Goal: Task Accomplishment & Management: Use online tool/utility

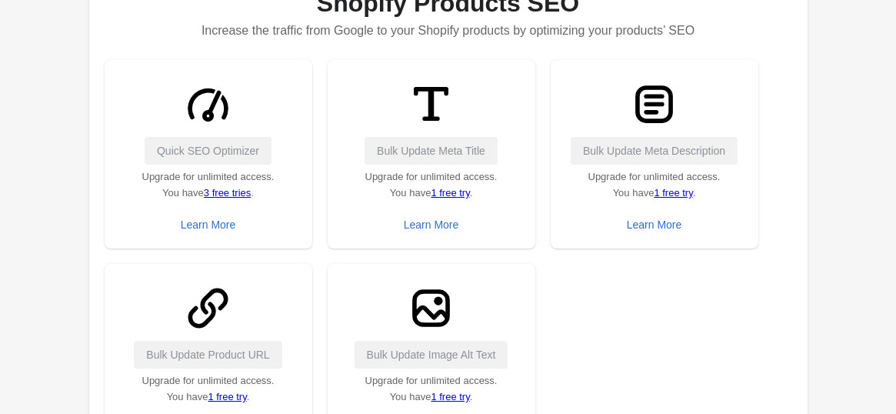
scroll to position [272, 0]
click at [219, 227] on div "Learn More" at bounding box center [208, 225] width 55 height 12
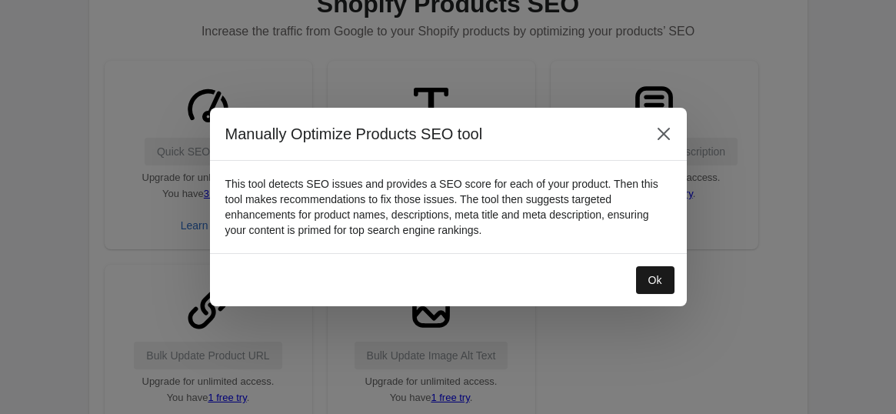
click at [647, 279] on button "Ok" at bounding box center [655, 280] width 38 height 28
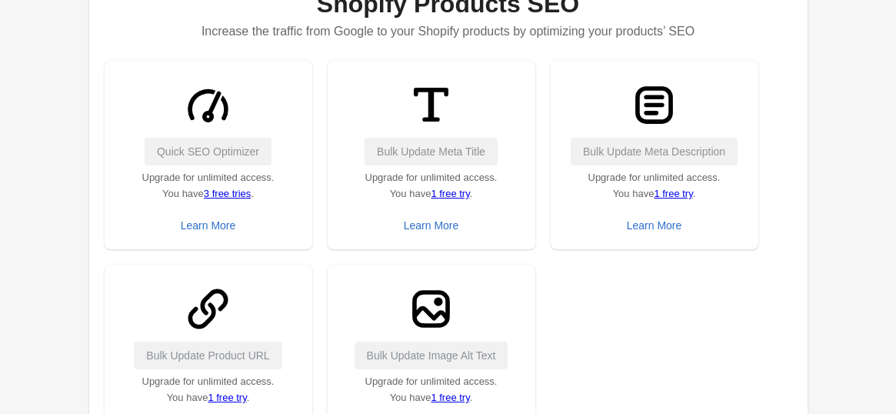
click at [195, 142] on div "Quick SEO Optimizer" at bounding box center [208, 152] width 177 height 28
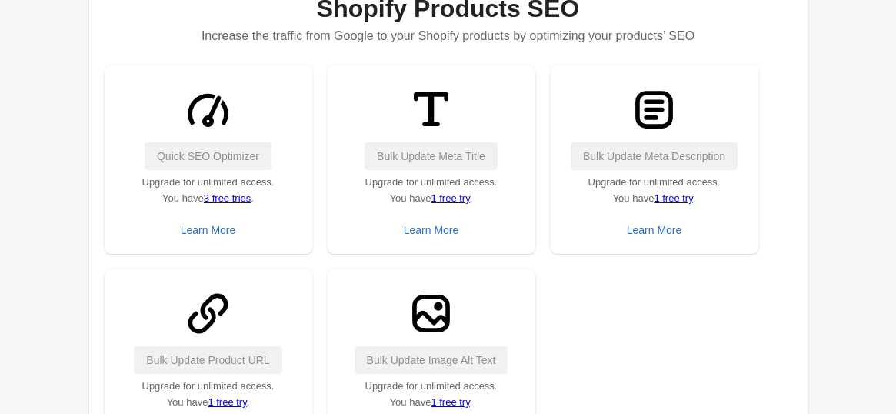
scroll to position [266, 0]
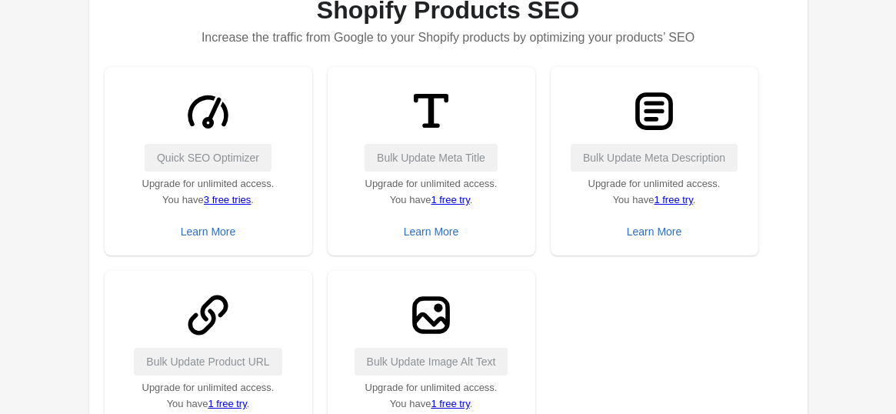
click at [228, 196] on link "3 free tries" at bounding box center [227, 200] width 47 height 12
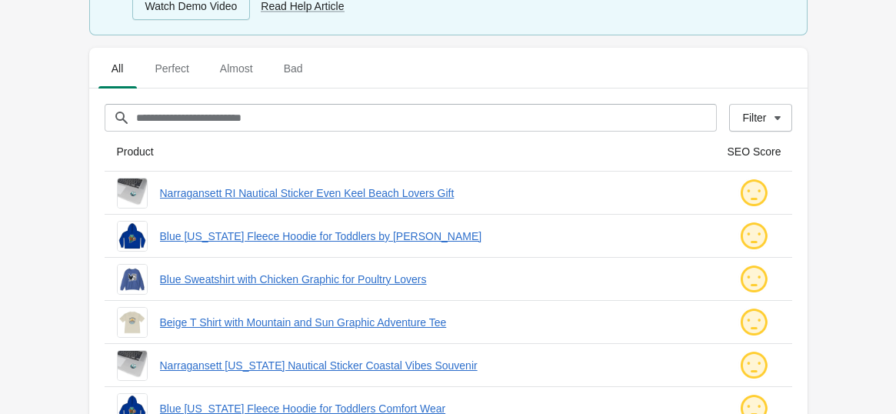
scroll to position [355, 0]
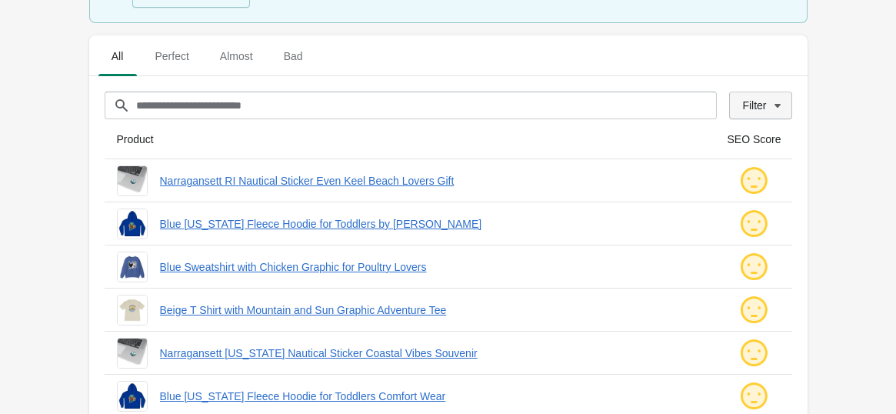
click at [757, 110] on div "Filter" at bounding box center [754, 105] width 24 height 12
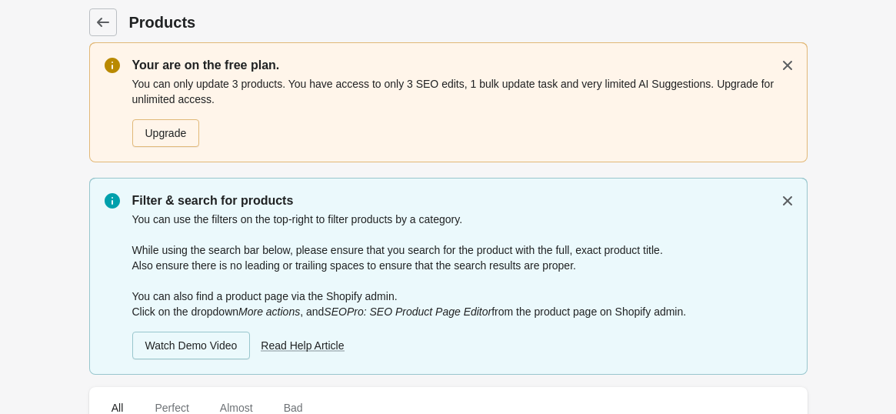
scroll to position [0, 0]
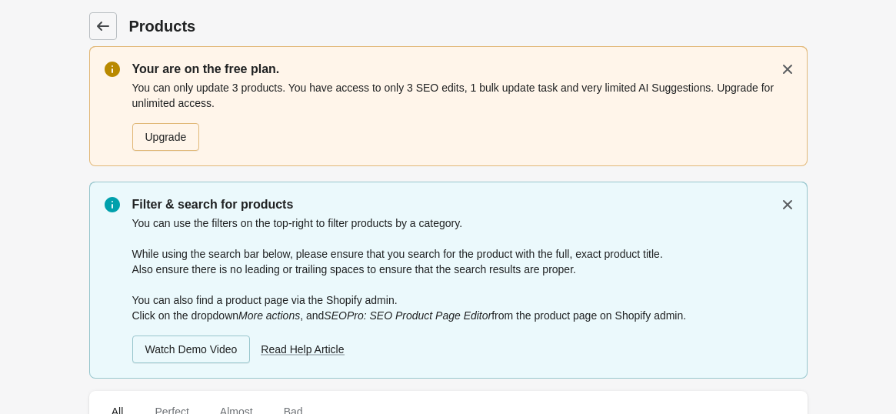
click at [111, 18] on link at bounding box center [103, 26] width 28 height 28
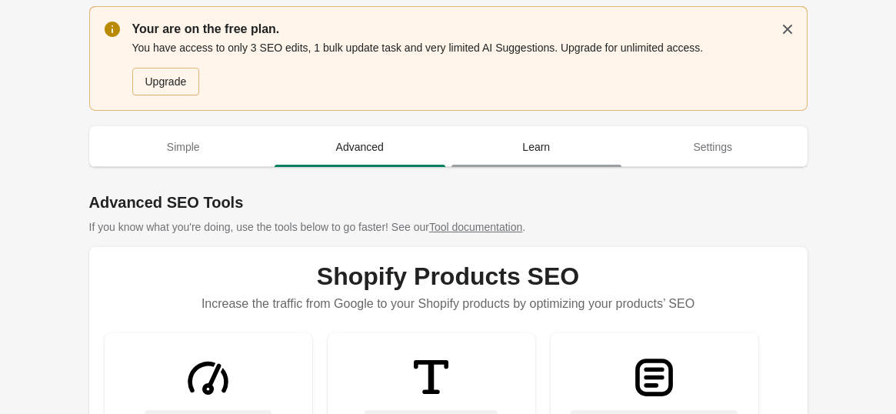
click at [585, 143] on span "Learn" at bounding box center [536, 147] width 171 height 28
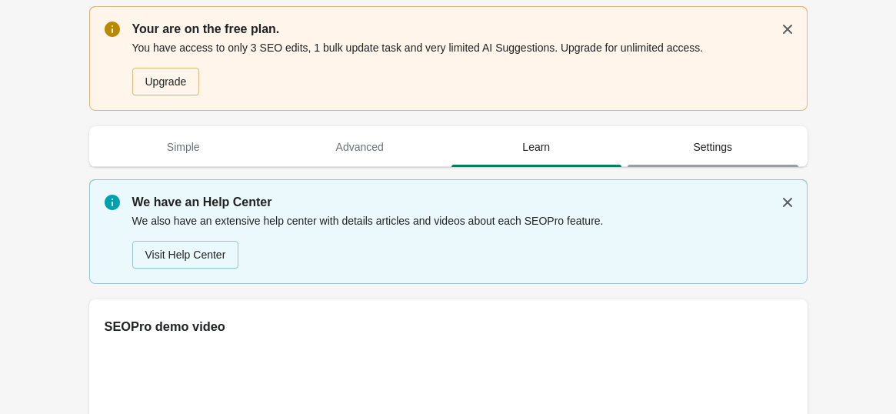
click at [699, 152] on span "Settings" at bounding box center [713, 147] width 171 height 28
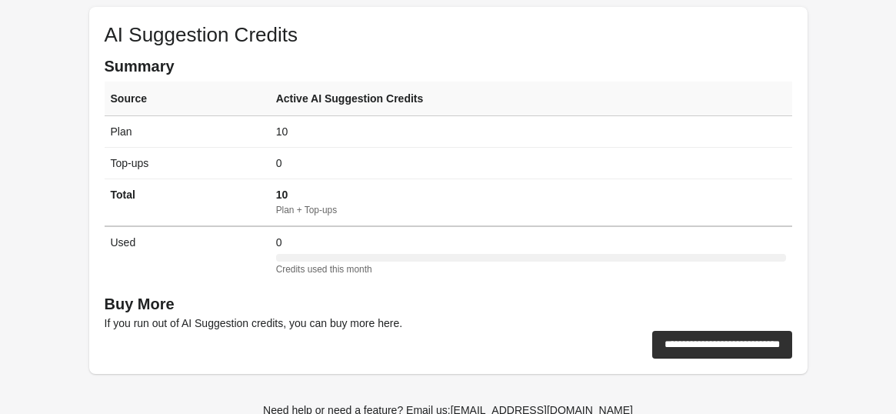
scroll to position [440, 0]
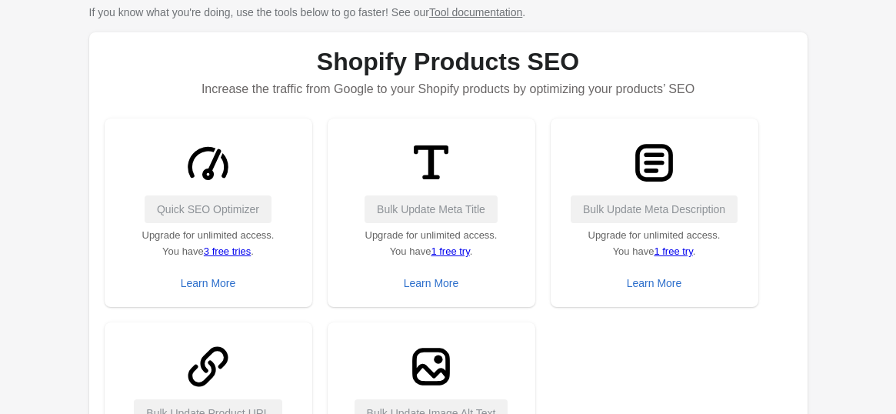
scroll to position [242, 0]
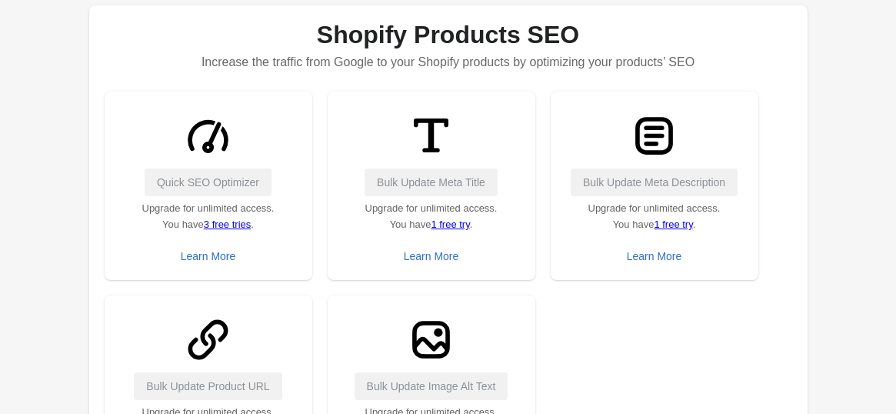
click at [435, 133] on img at bounding box center [431, 136] width 58 height 58
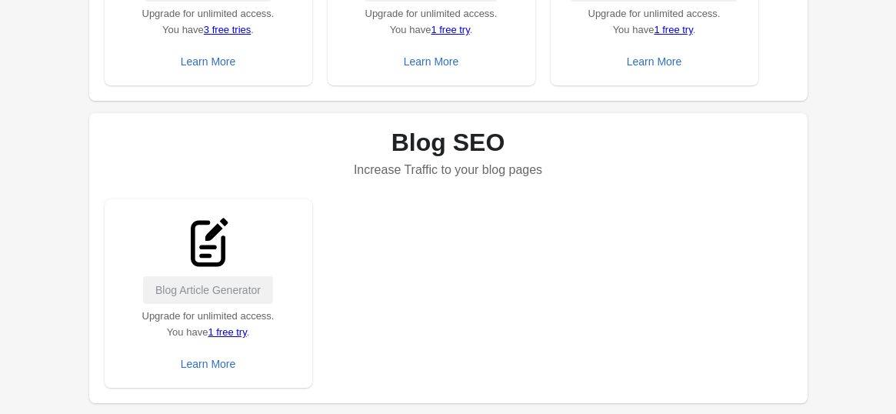
scroll to position [998, 0]
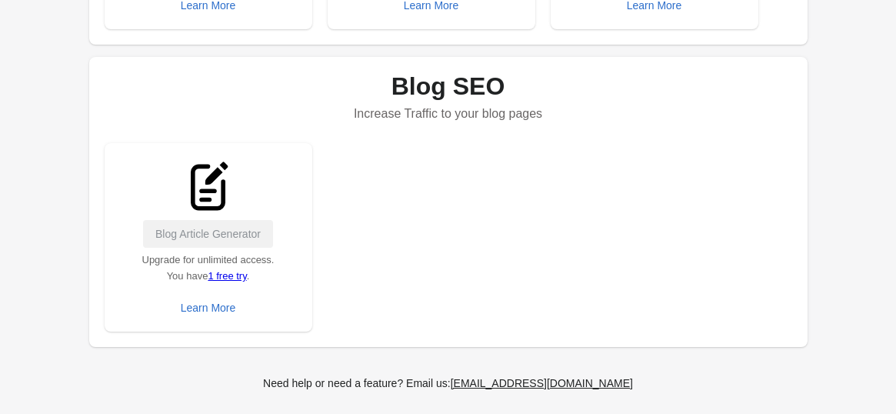
click at [211, 231] on div "Blog Article Generator" at bounding box center [208, 234] width 177 height 28
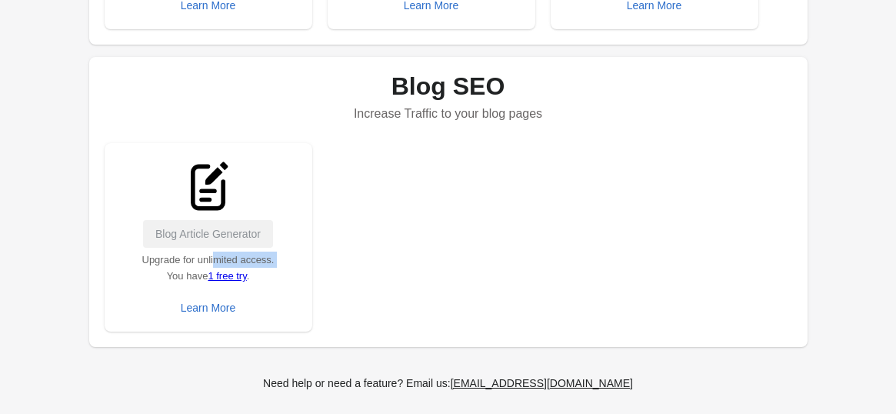
click at [211, 231] on div "Blog Article Generator" at bounding box center [208, 234] width 177 height 28
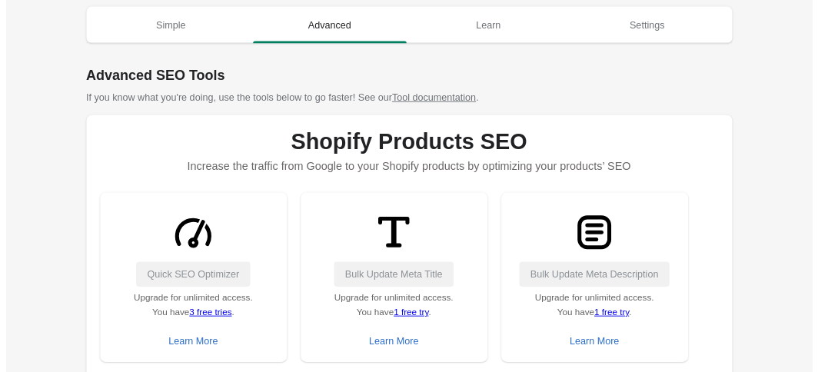
scroll to position [0, 0]
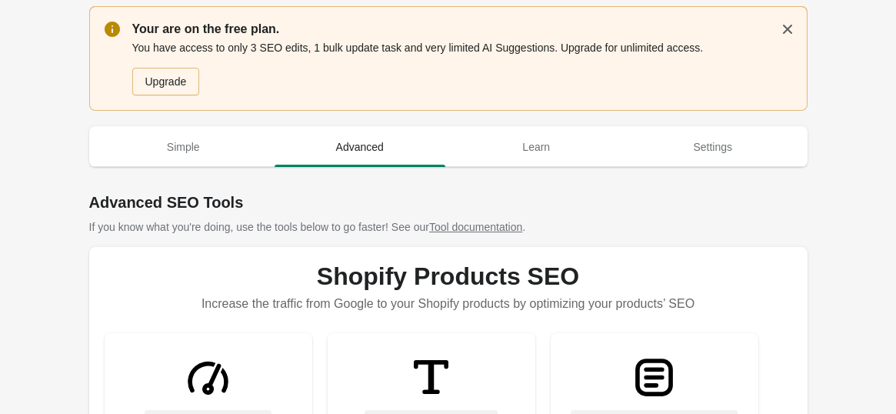
click at [169, 85] on div "Upgrade" at bounding box center [166, 81] width 42 height 12
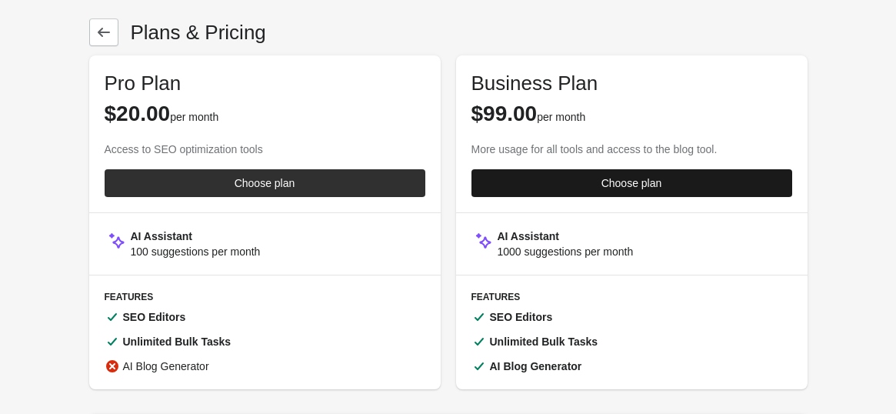
click at [501, 178] on span "Choose plan" at bounding box center [632, 183] width 296 height 12
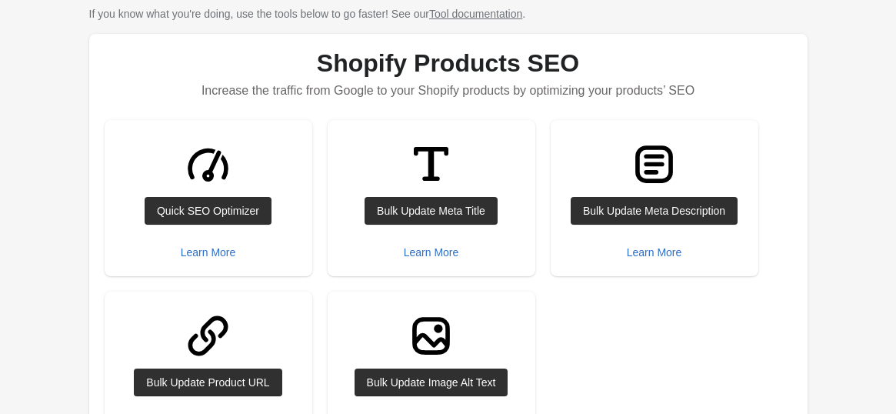
scroll to position [158, 0]
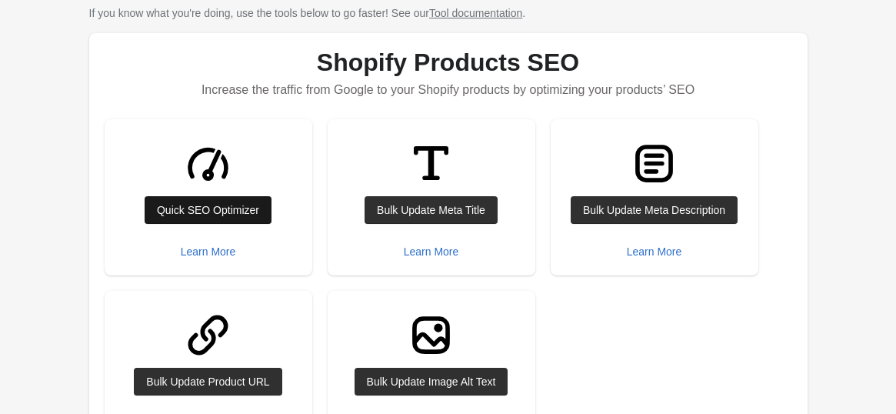
click at [215, 204] on div "Quick SEO Optimizer" at bounding box center [208, 210] width 102 height 12
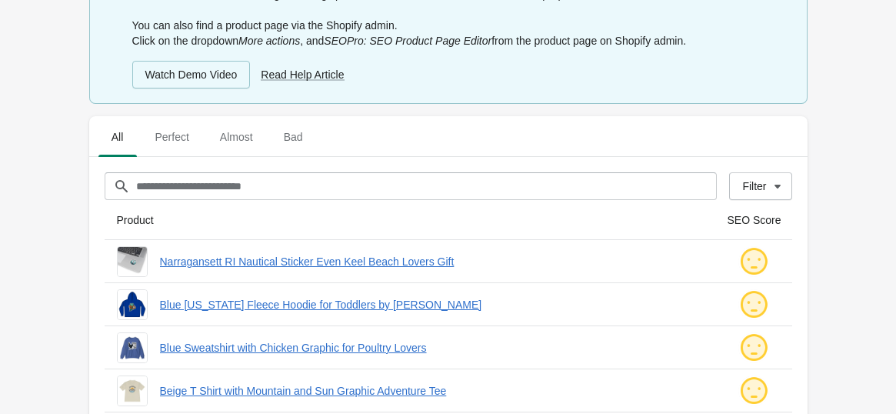
scroll to position [145, 0]
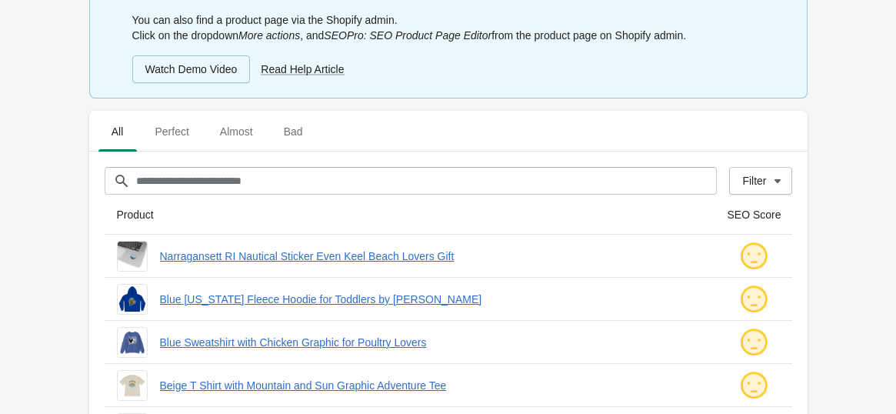
click at [751, 256] on img at bounding box center [753, 256] width 31 height 31
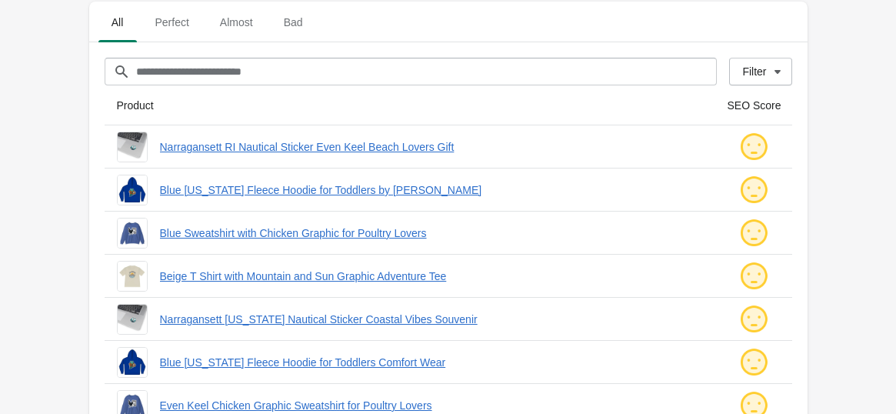
scroll to position [253, 0]
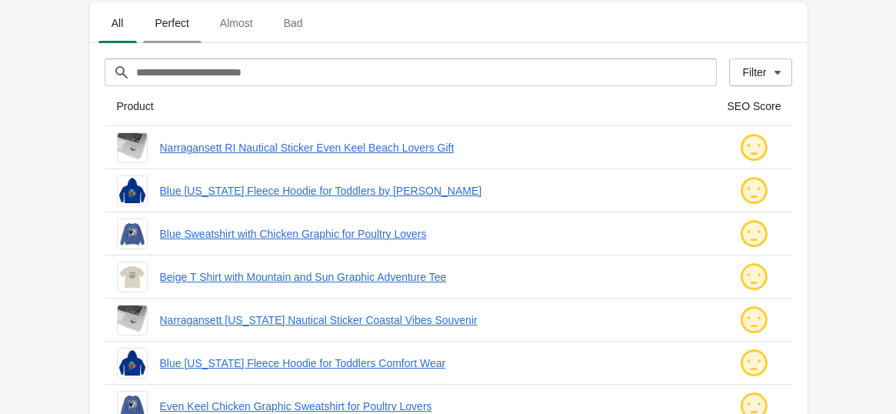
click at [165, 30] on span "Perfect" at bounding box center [172, 23] width 58 height 28
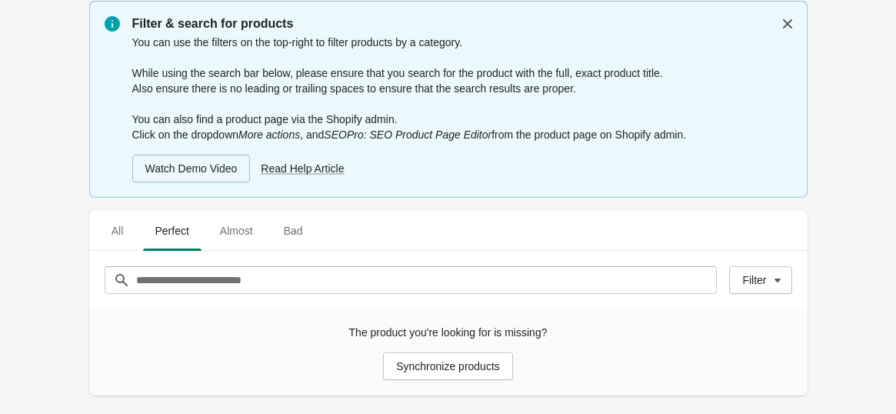
scroll to position [45, 0]
click at [246, 230] on span "Almost" at bounding box center [237, 232] width 58 height 28
click at [303, 236] on span "Bad" at bounding box center [294, 232] width 44 height 28
click at [118, 238] on span "All" at bounding box center [117, 232] width 38 height 28
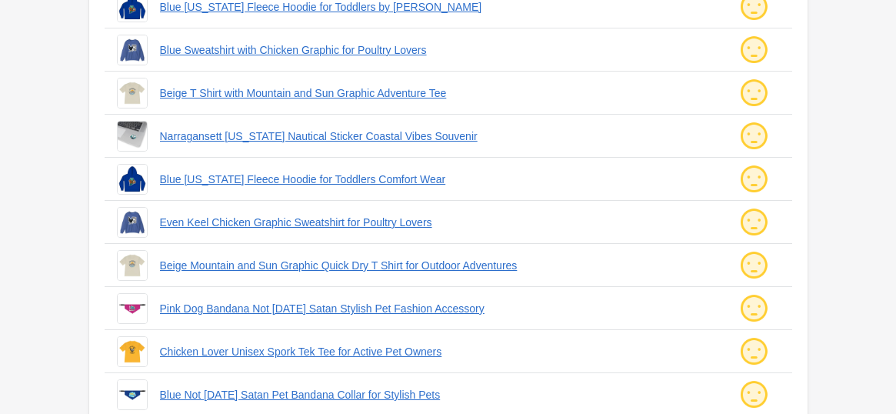
scroll to position [672, 0]
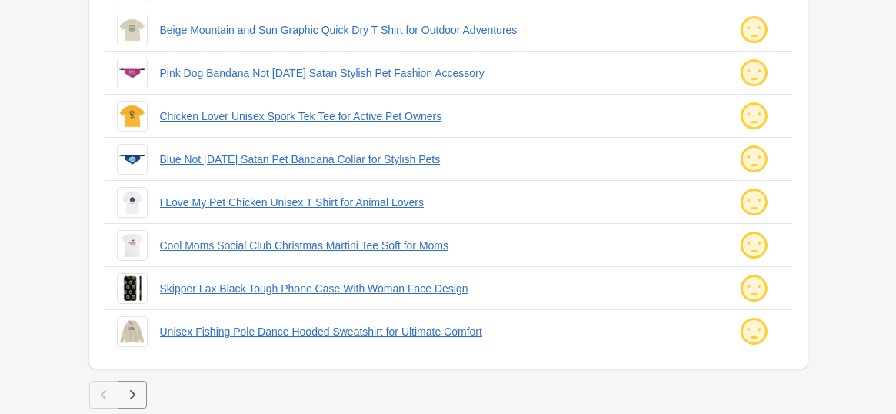
click at [132, 389] on icon "button" at bounding box center [132, 394] width 15 height 15
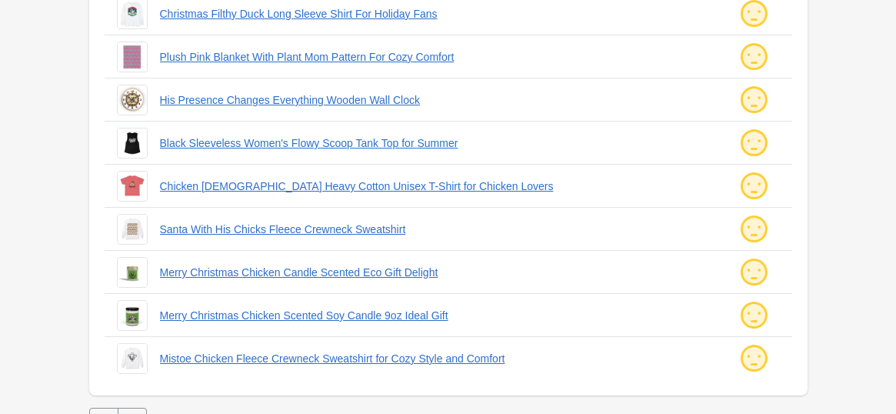
scroll to position [672, 0]
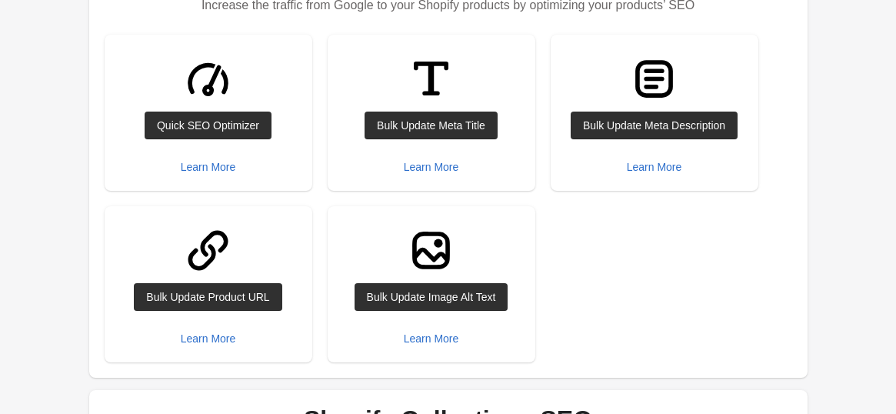
scroll to position [188, 0]
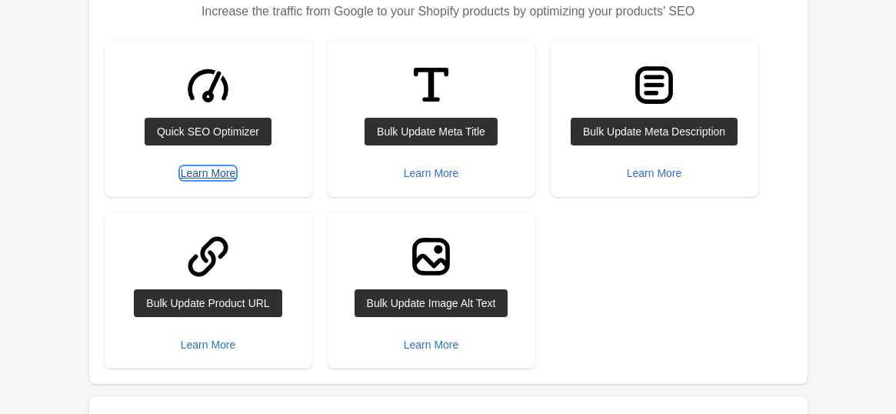
click at [225, 172] on div "Learn More" at bounding box center [208, 173] width 55 height 12
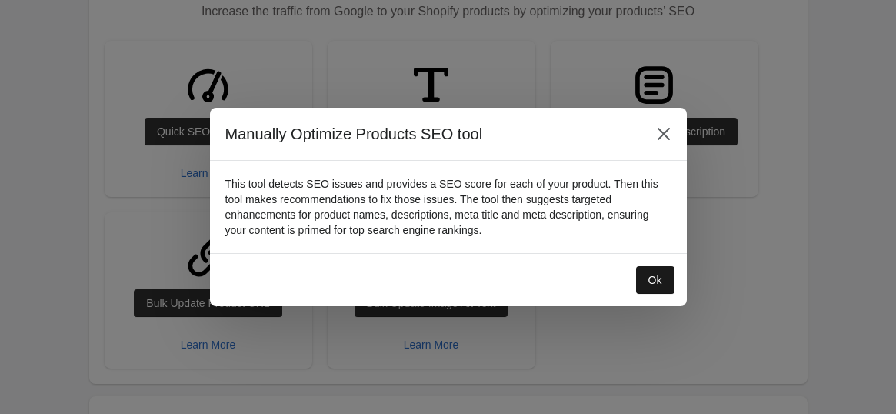
click at [649, 277] on div "Ok" at bounding box center [655, 280] width 14 height 12
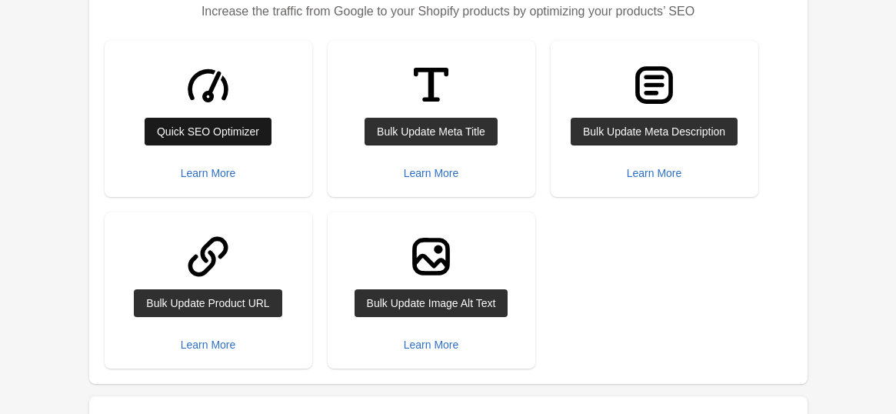
click at [228, 137] on link "Quick SEO Optimizer" at bounding box center [208, 132] width 127 height 28
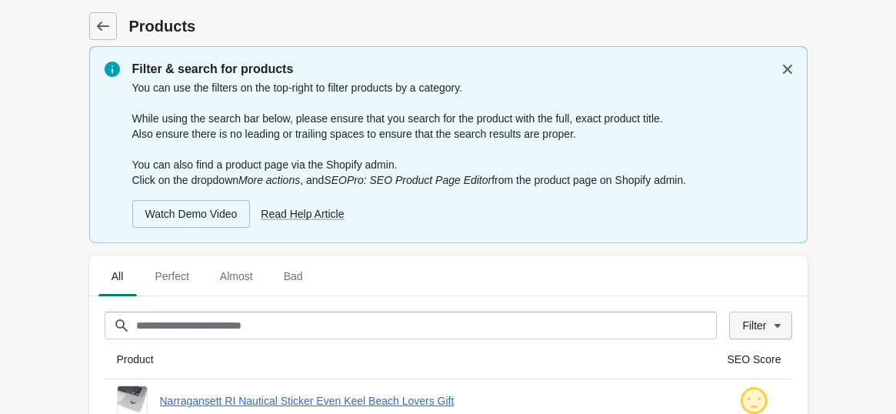
click at [767, 329] on span "Filter" at bounding box center [760, 325] width 36 height 15
click at [760, 319] on div "Filter" at bounding box center [754, 325] width 24 height 12
click at [748, 319] on div "Filter" at bounding box center [754, 325] width 24 height 12
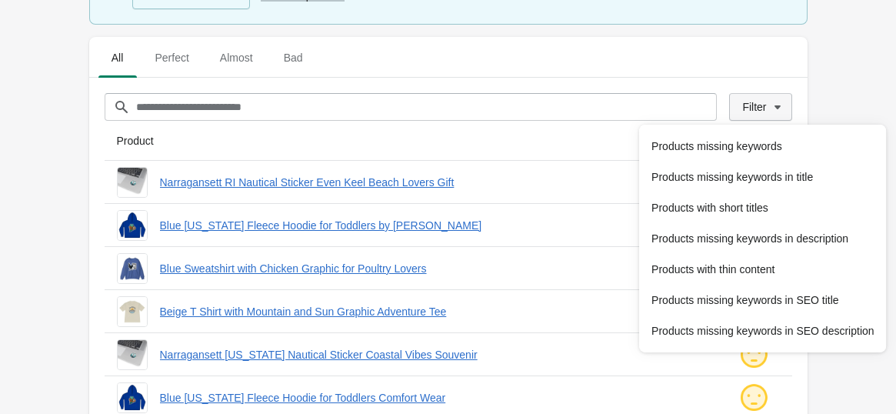
scroll to position [219, 0]
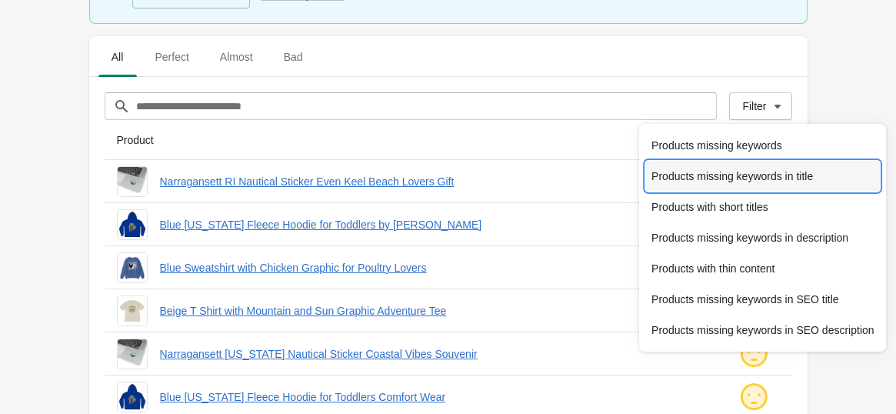
click at [727, 181] on span "Products missing keywords in title" at bounding box center [762, 175] width 222 height 15
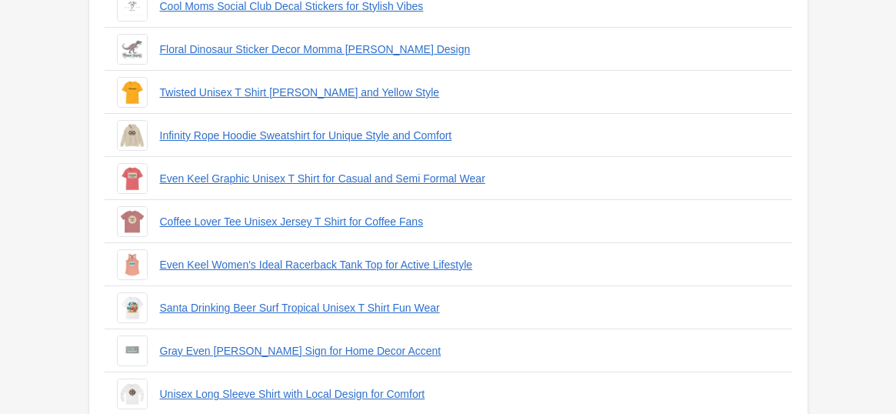
scroll to position [4190, 0]
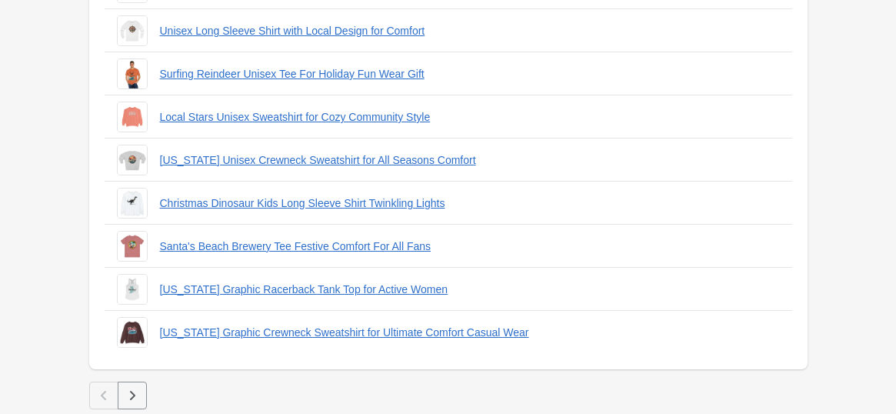
click at [129, 396] on icon "button" at bounding box center [132, 395] width 15 height 15
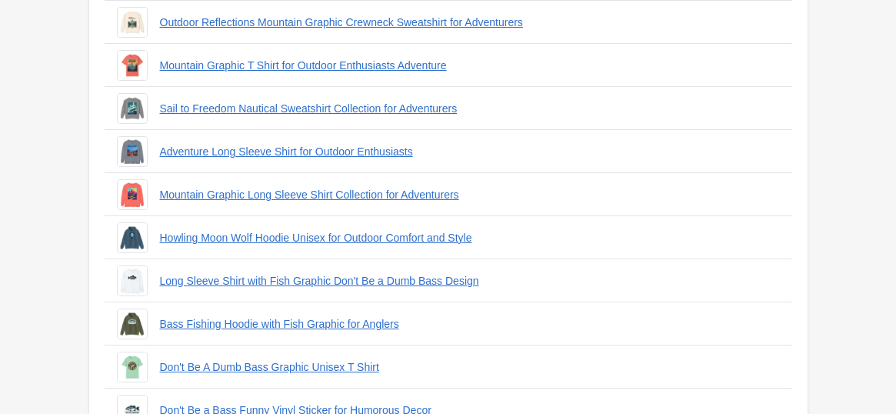
scroll to position [4190, 0]
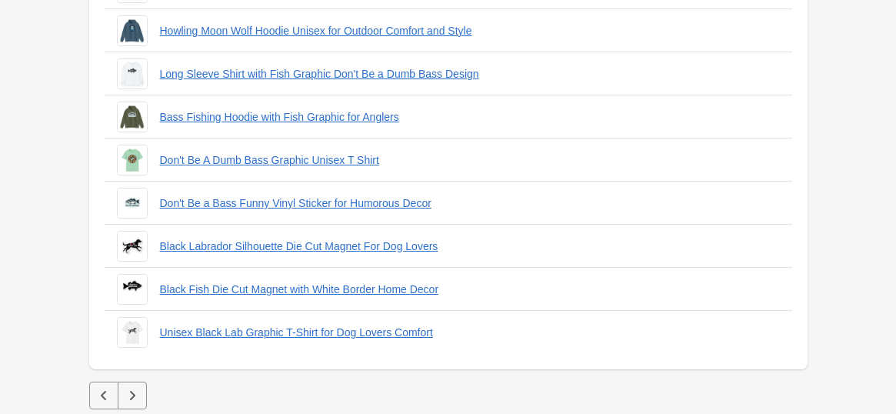
click at [94, 392] on button "button" at bounding box center [103, 395] width 29 height 28
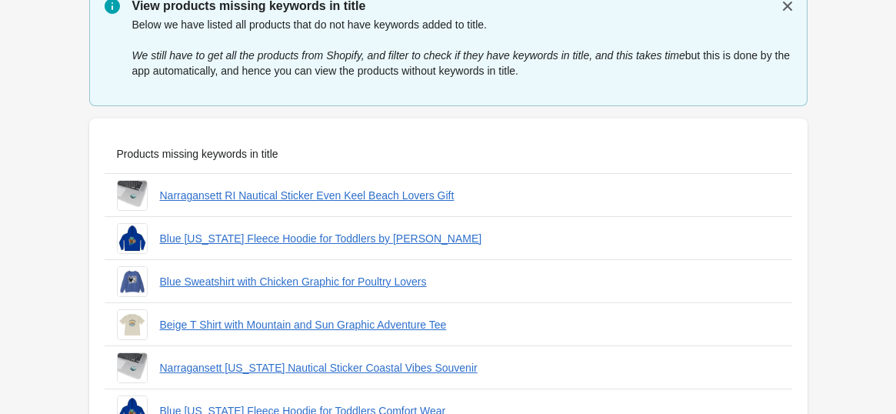
scroll to position [64, 0]
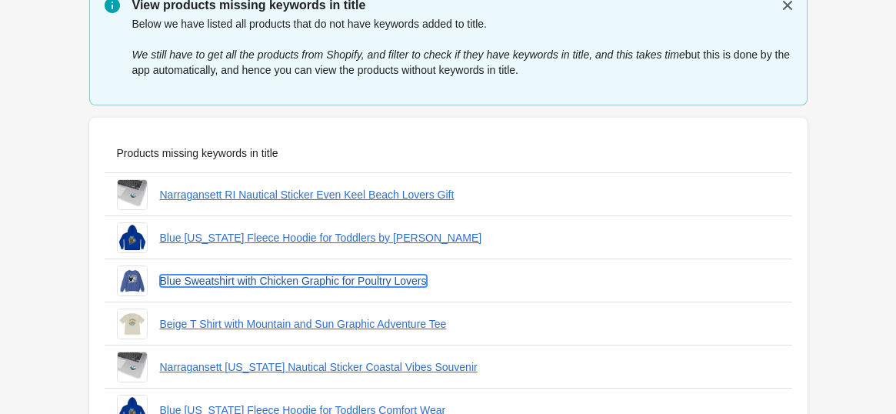
click at [224, 278] on link "Blue Sweatshirt with Chicken Graphic for Poultry Lovers" at bounding box center [293, 281] width 267 height 12
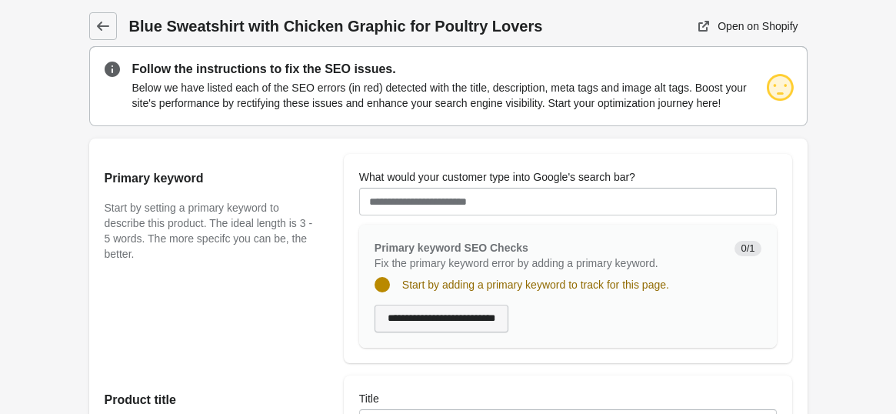
click at [411, 310] on input "**********" at bounding box center [442, 319] width 134 height 28
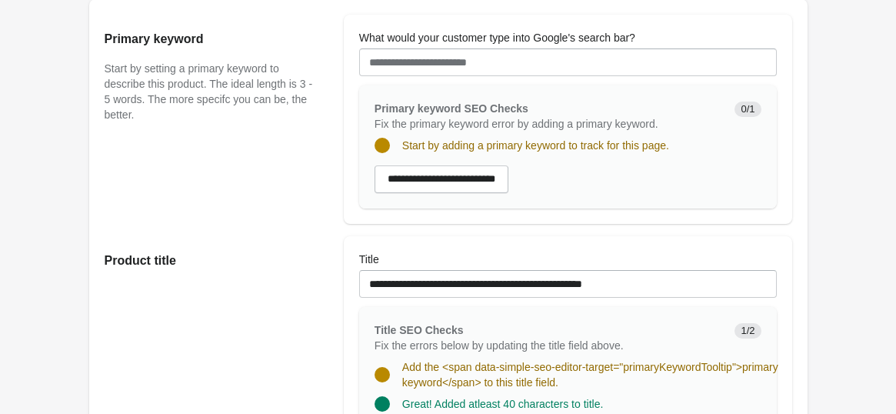
scroll to position [138, 0]
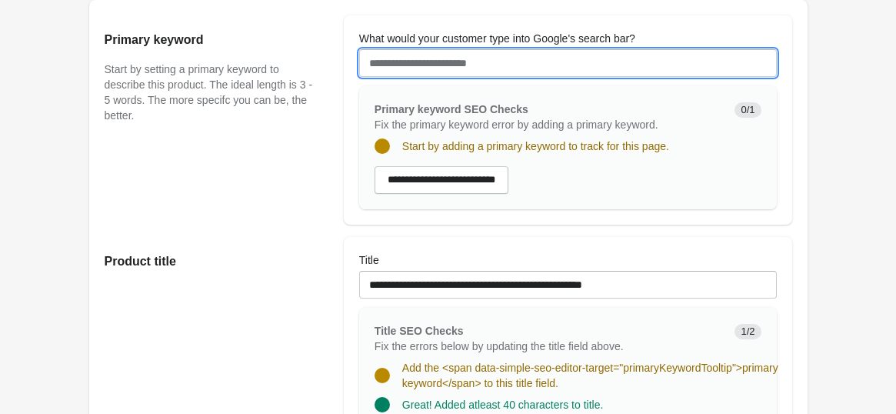
click at [421, 72] on input "What would your customer type into Google's search bar?" at bounding box center [568, 63] width 418 height 28
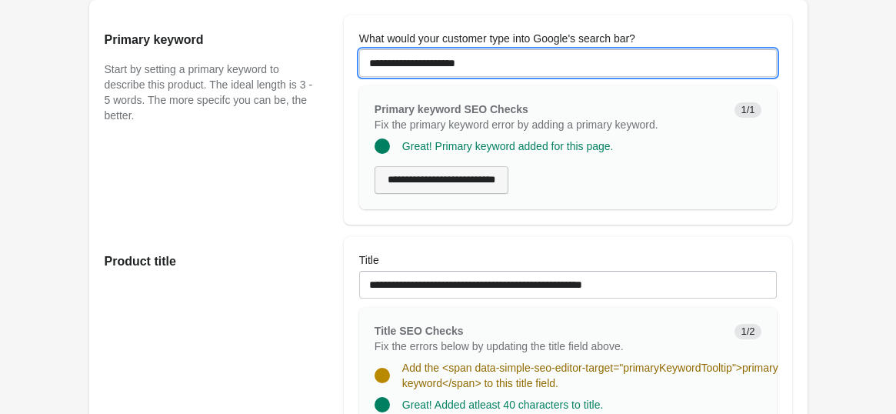
type input "**********"
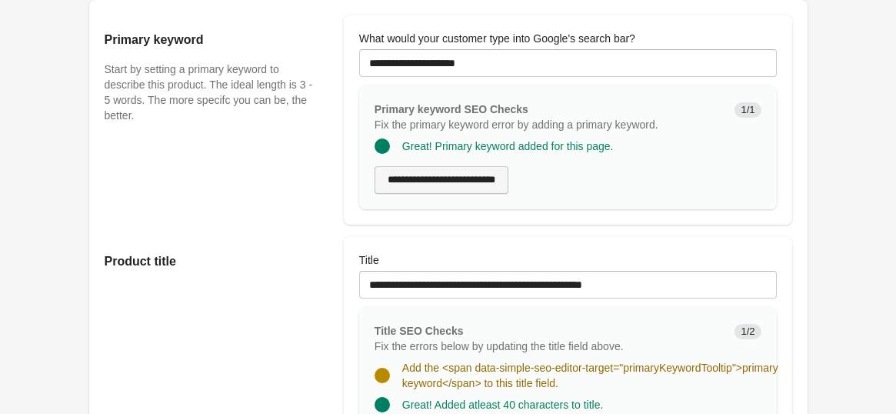
click at [463, 175] on input "**********" at bounding box center [442, 180] width 134 height 28
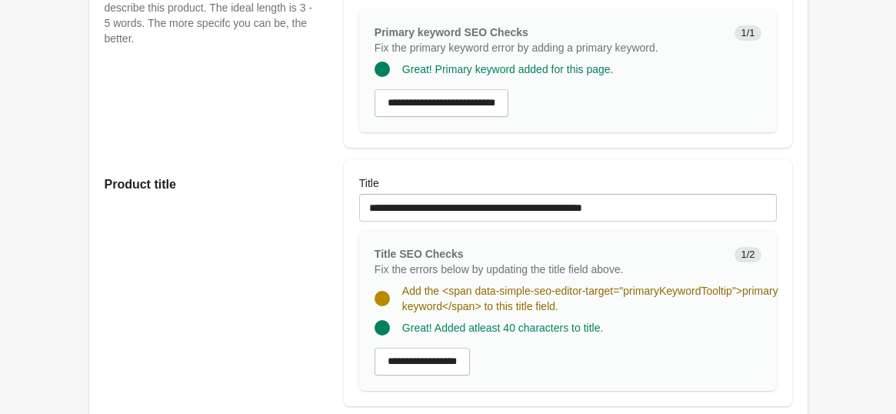
scroll to position [216, 0]
click at [454, 361] on input "**********" at bounding box center [422, 361] width 95 height 28
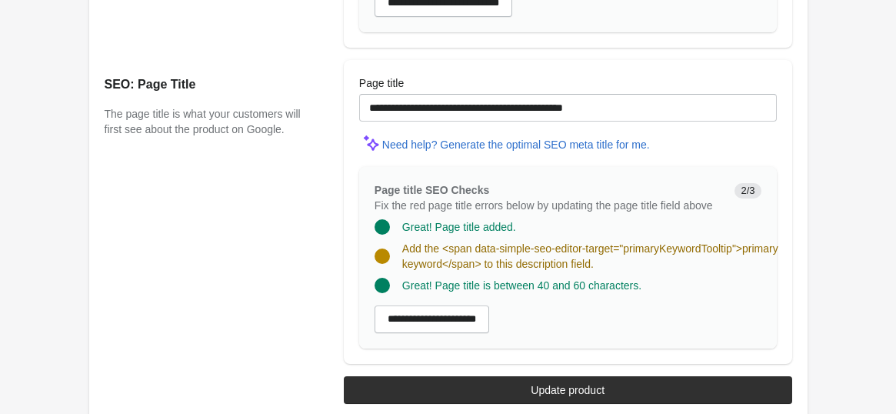
scroll to position [1417, 0]
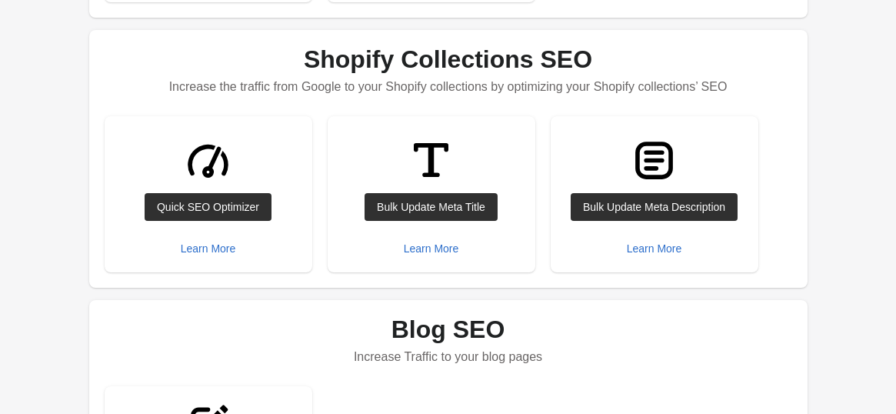
scroll to position [555, 0]
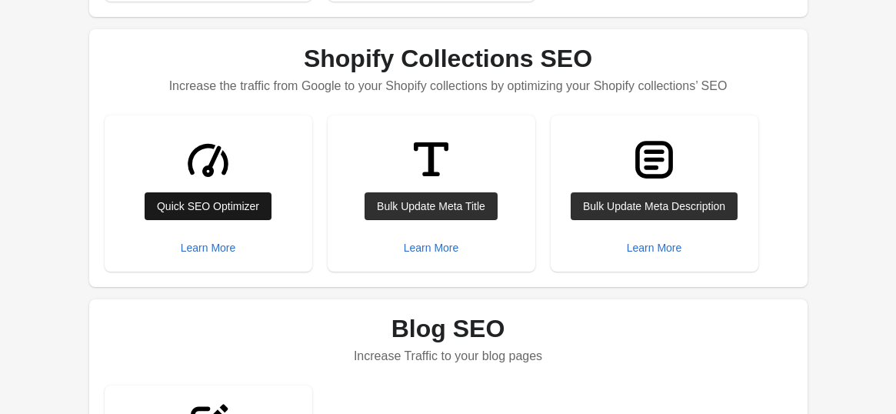
click at [180, 207] on div "Quick SEO Optimizer" at bounding box center [208, 206] width 102 height 12
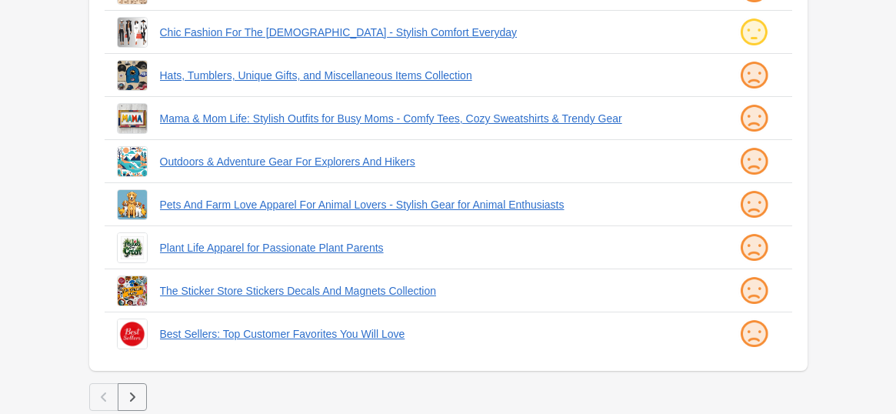
scroll to position [641, 0]
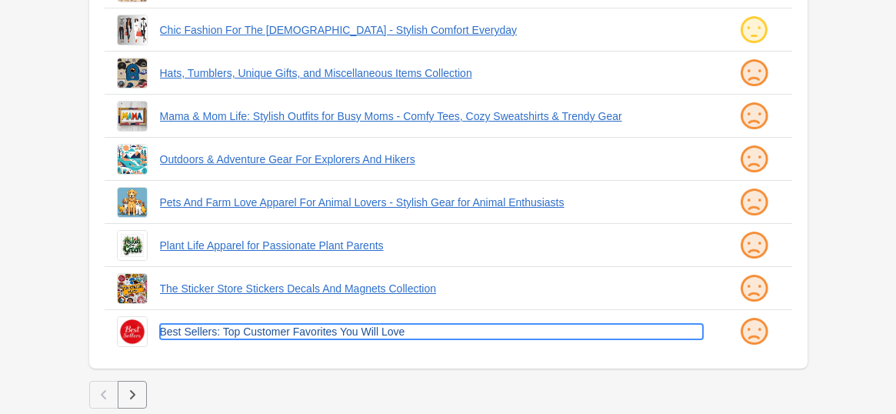
click at [230, 324] on link "Best Sellers: Top Customer Favorites You Will Love" at bounding box center [431, 331] width 543 height 15
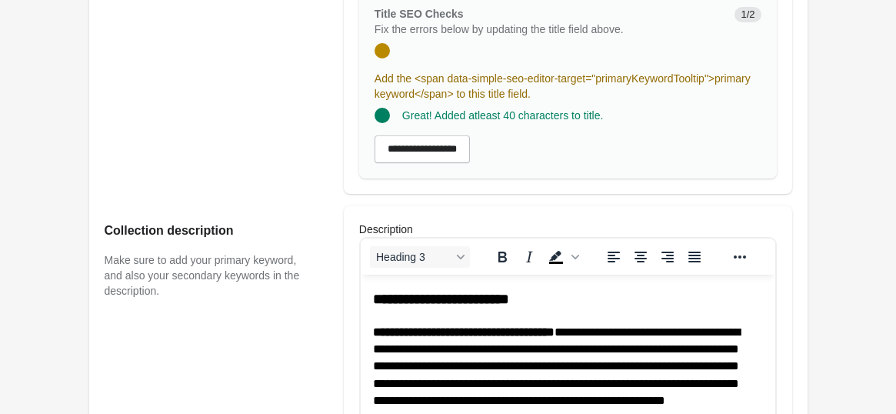
scroll to position [510, 0]
